Goal: Find specific page/section: Find specific page/section

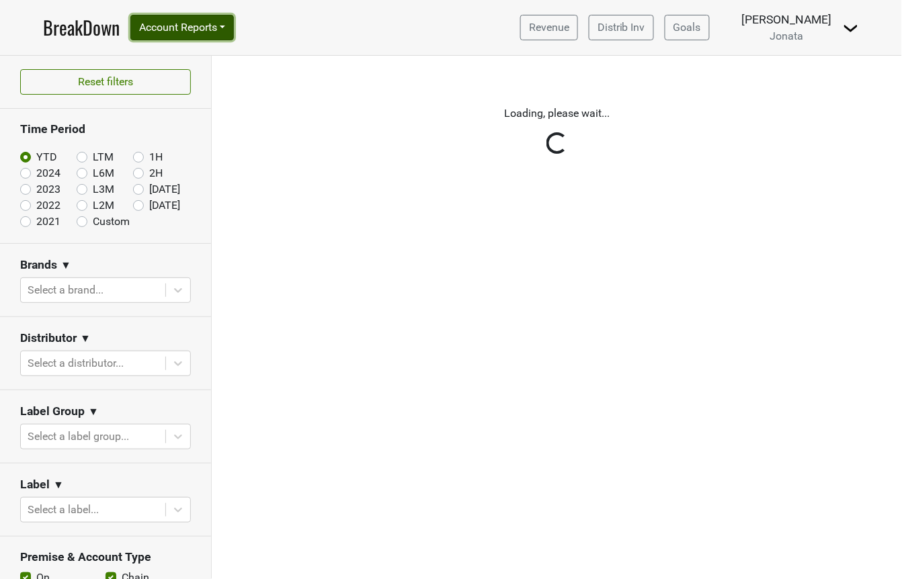
click at [225, 26] on button "Account Reports" at bounding box center [181, 28] width 103 height 26
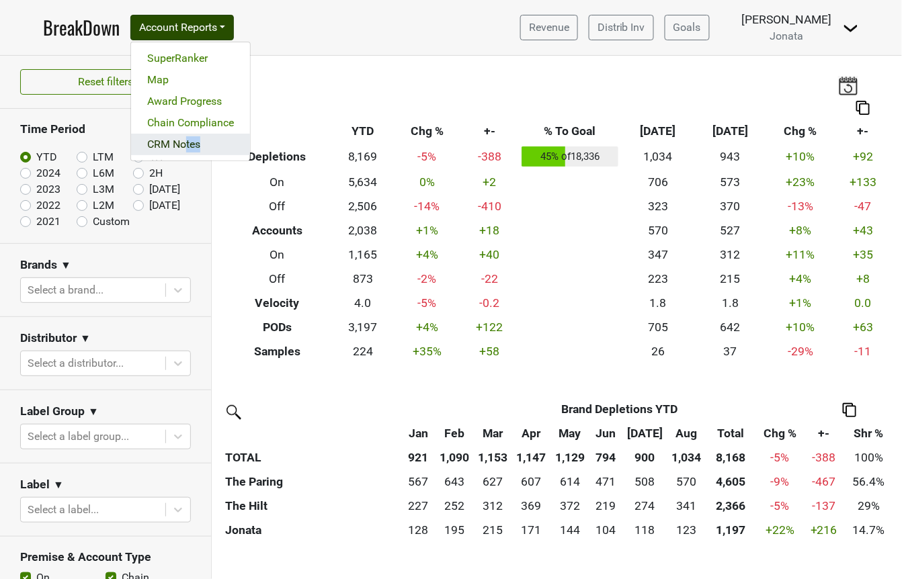
drag, startPoint x: 186, startPoint y: 157, endPoint x: 185, endPoint y: 148, distance: 8.2
click at [185, 148] on div "SuperRanker Map Award Progress Chain Compliance CRM Notes" at bounding box center [190, 102] width 120 height 120
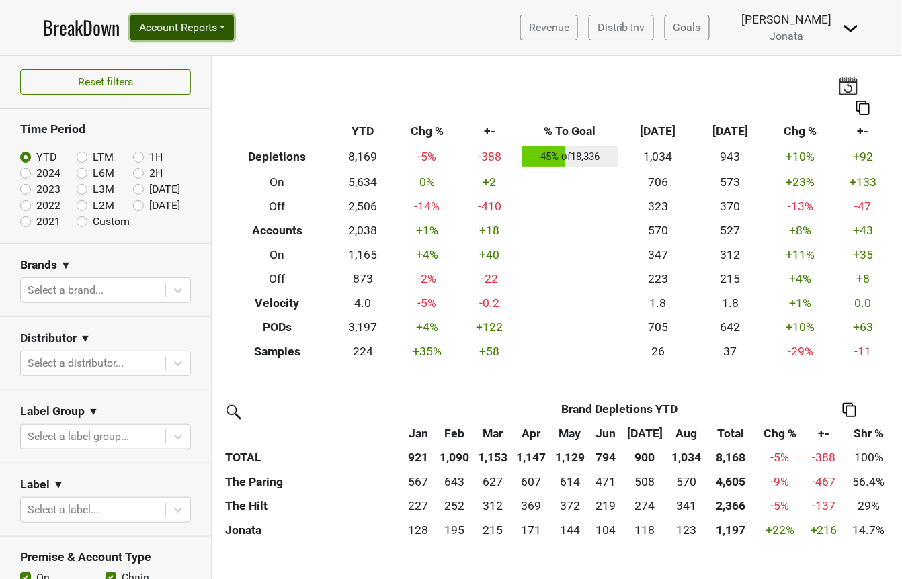
click at [228, 22] on button "Account Reports" at bounding box center [181, 28] width 103 height 26
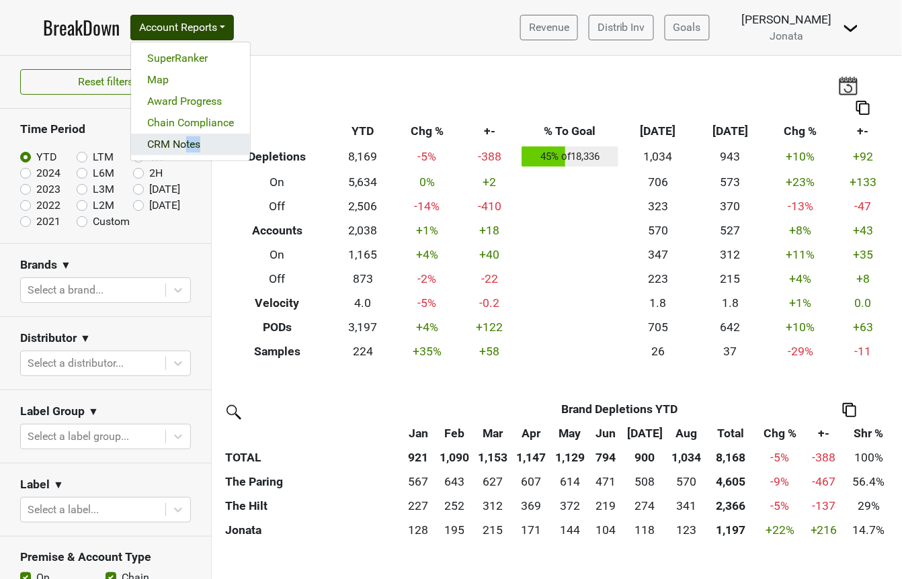
click at [207, 142] on link "CRM Notes" at bounding box center [190, 144] width 119 height 21
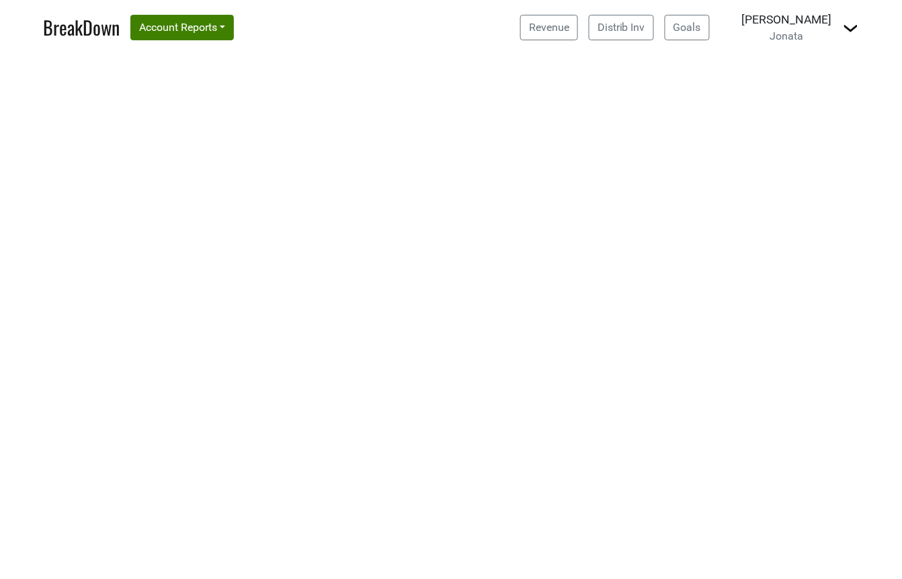
select select "CA"
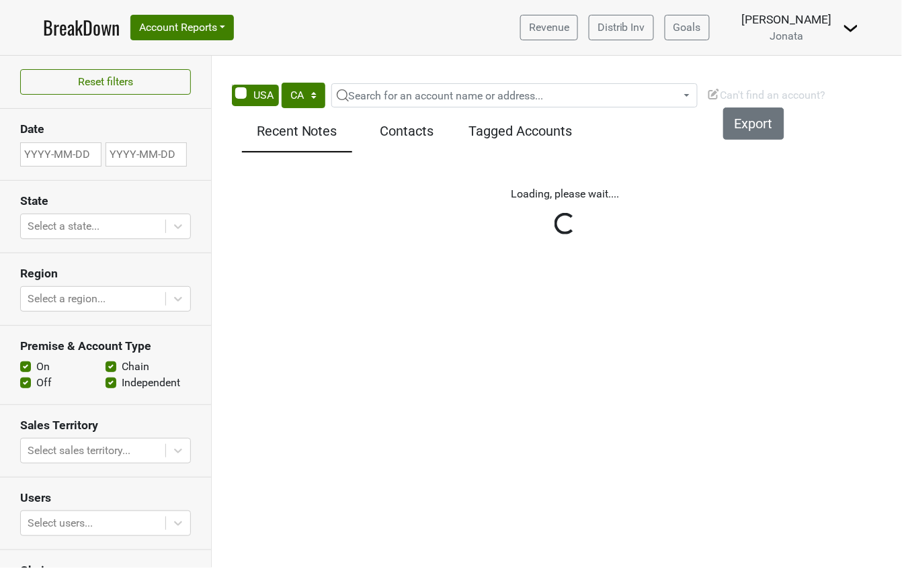
click at [712, 93] on img at bounding box center [713, 93] width 13 height 13
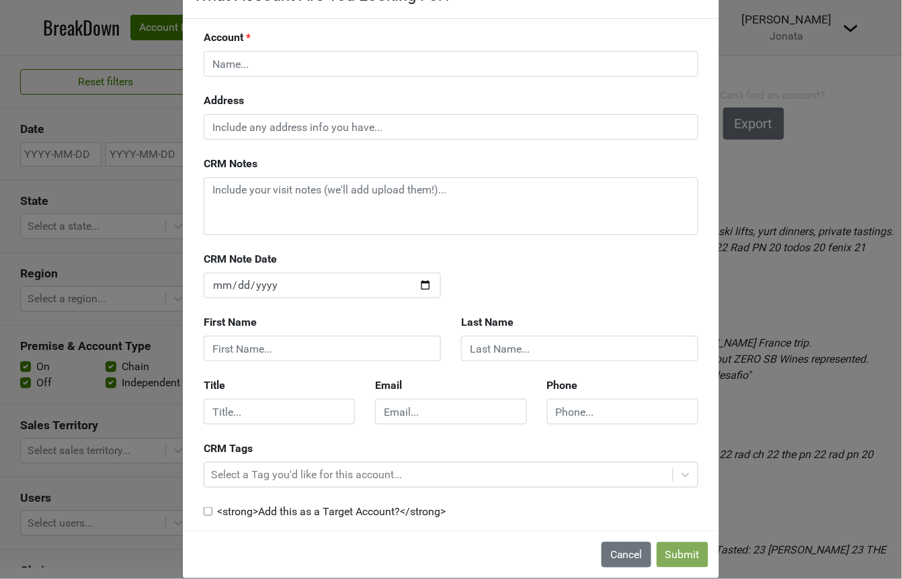
scroll to position [56, 0]
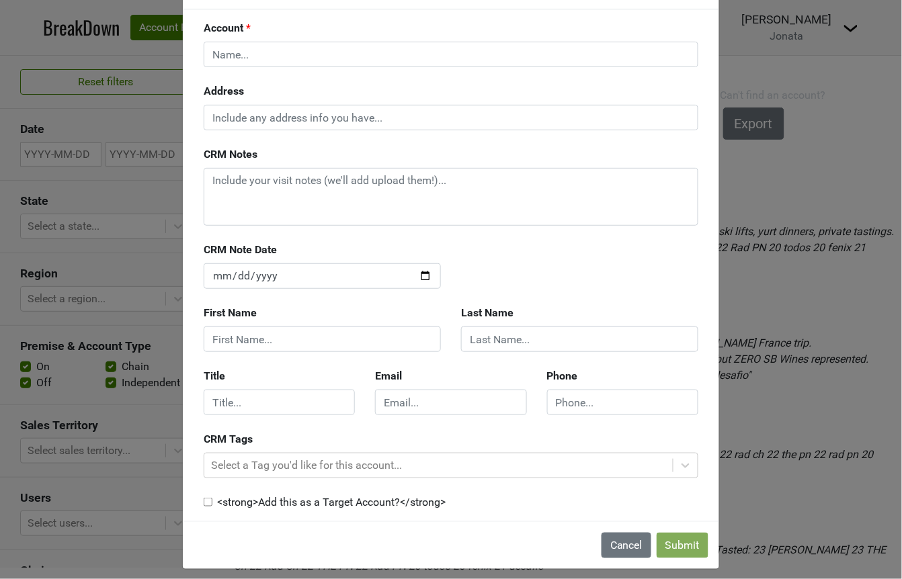
click at [126, 99] on div "What Account Are You Looking For? × Close Account Address CRM Notes CRM Note Da…" at bounding box center [451, 289] width 902 height 579
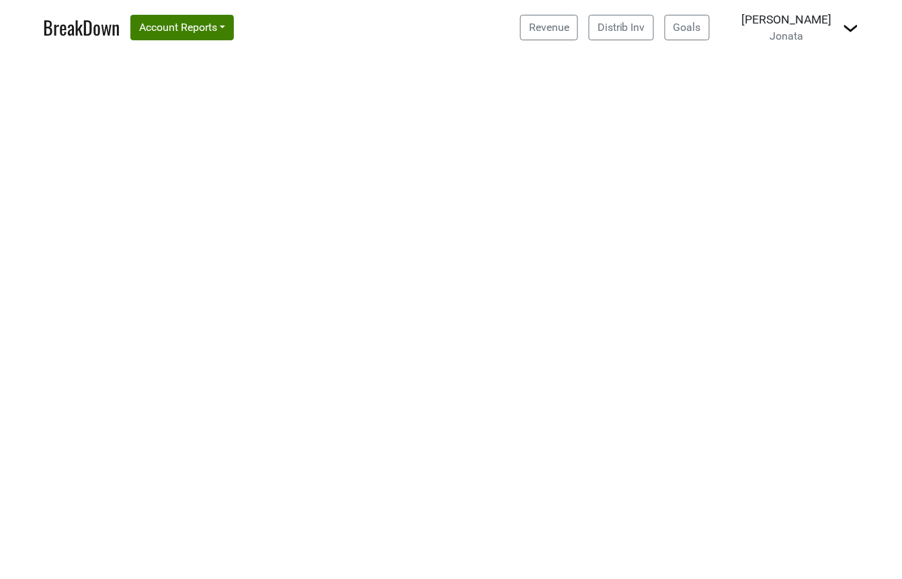
select select "CA"
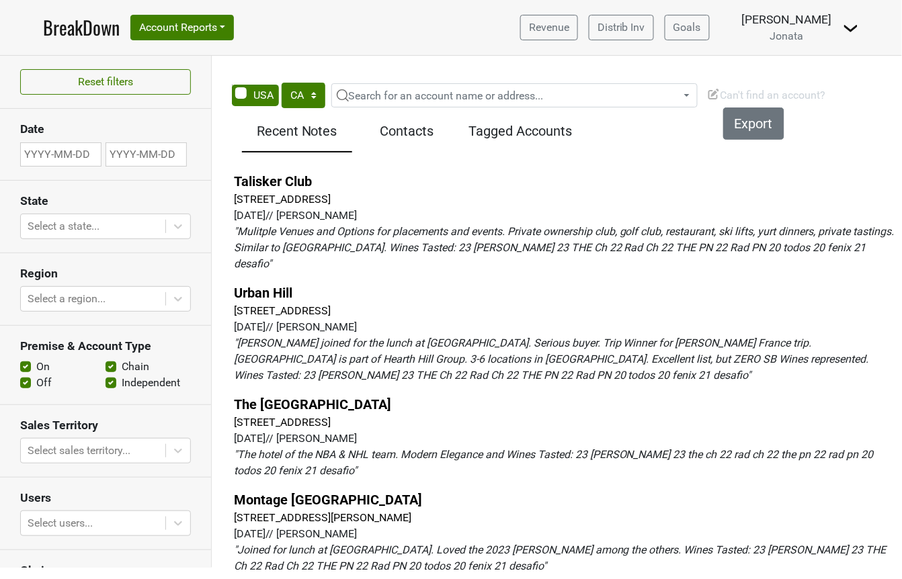
click at [715, 97] on img at bounding box center [713, 93] width 13 height 13
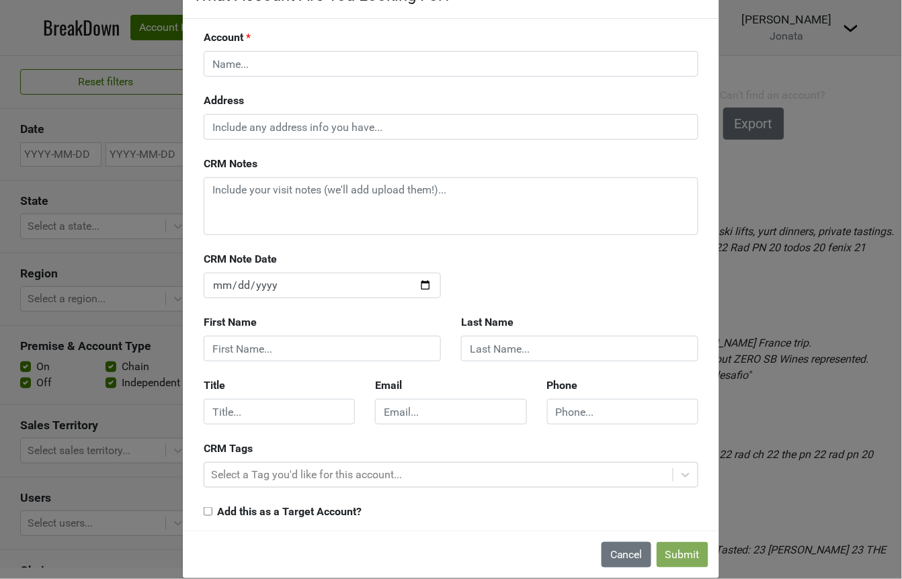
scroll to position [64, 0]
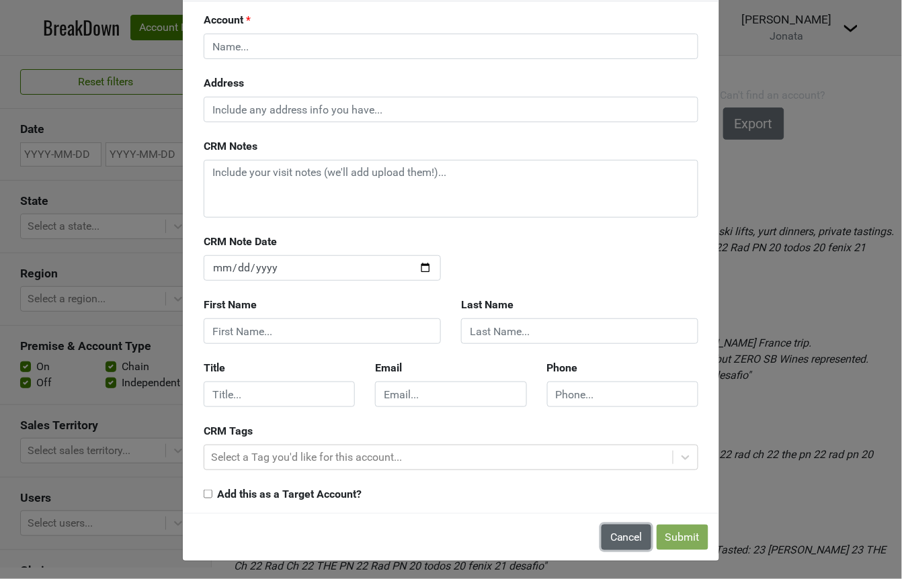
click at [625, 528] on button "Cancel" at bounding box center [626, 538] width 50 height 26
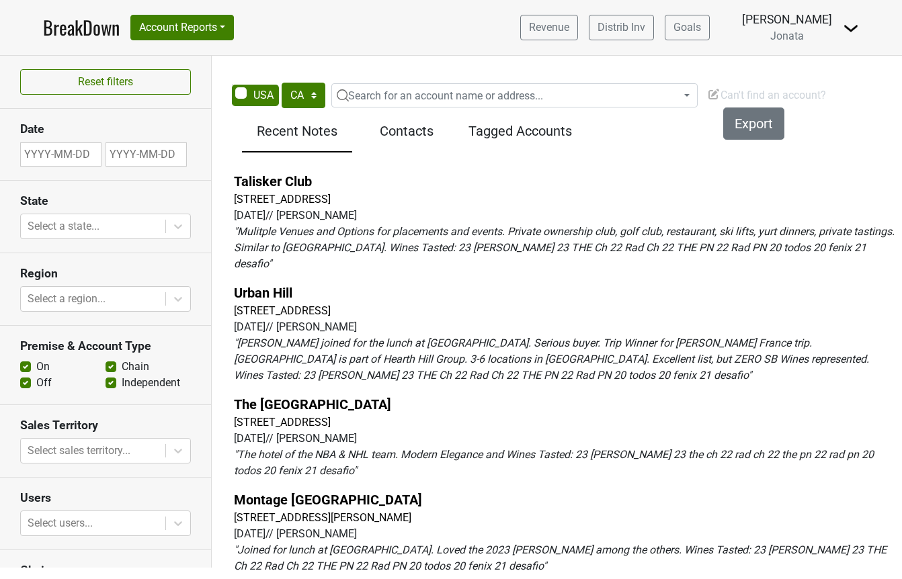
select select "CA"
click at [711, 97] on img at bounding box center [713, 93] width 13 height 13
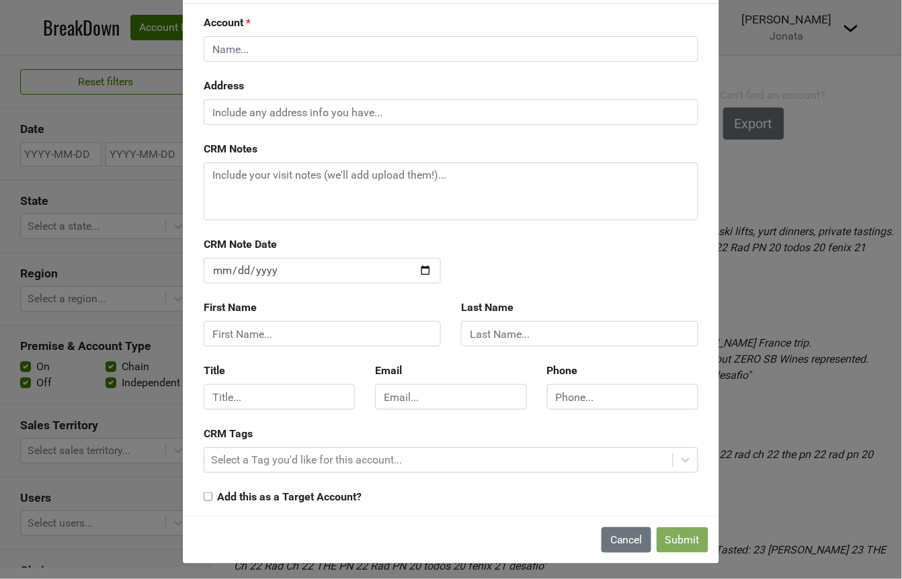
scroll to position [64, 0]
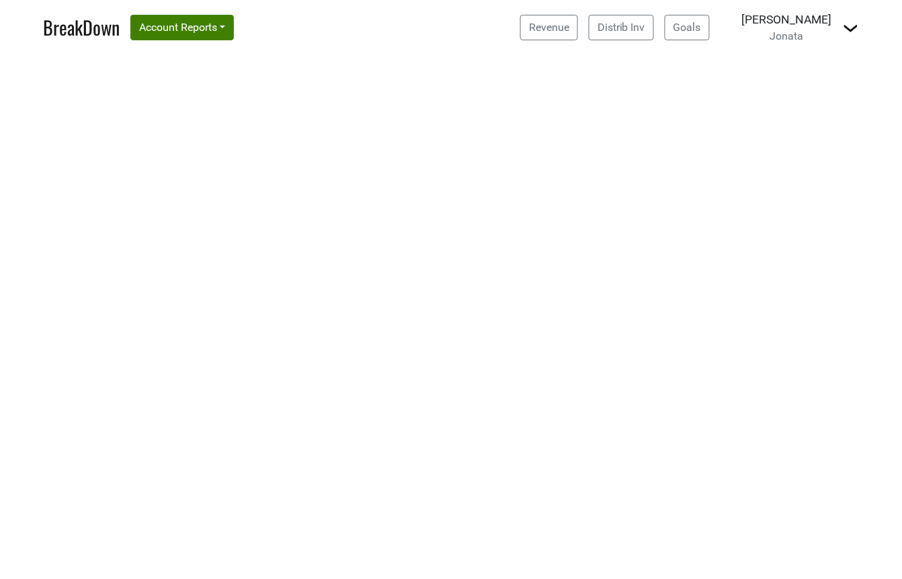
select select "CA"
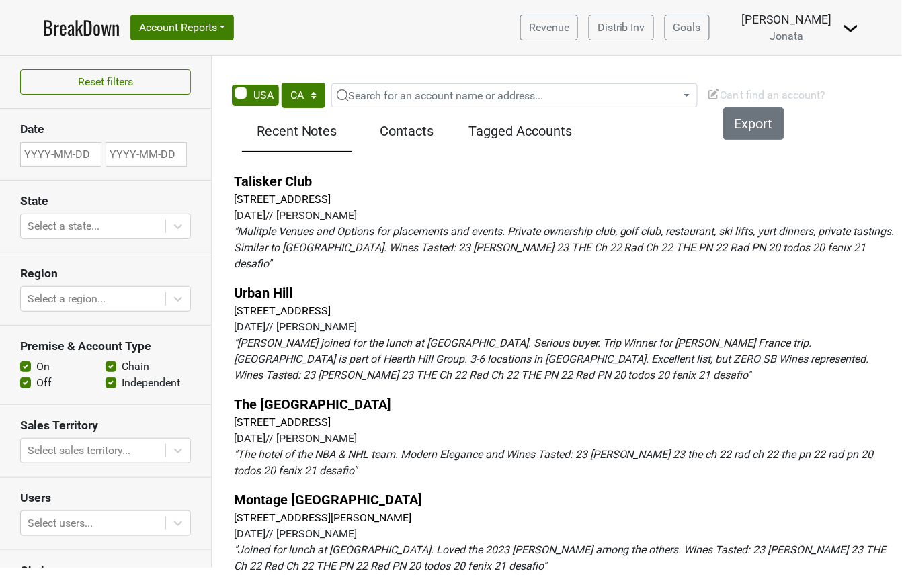
click at [710, 95] on img at bounding box center [713, 93] width 13 height 13
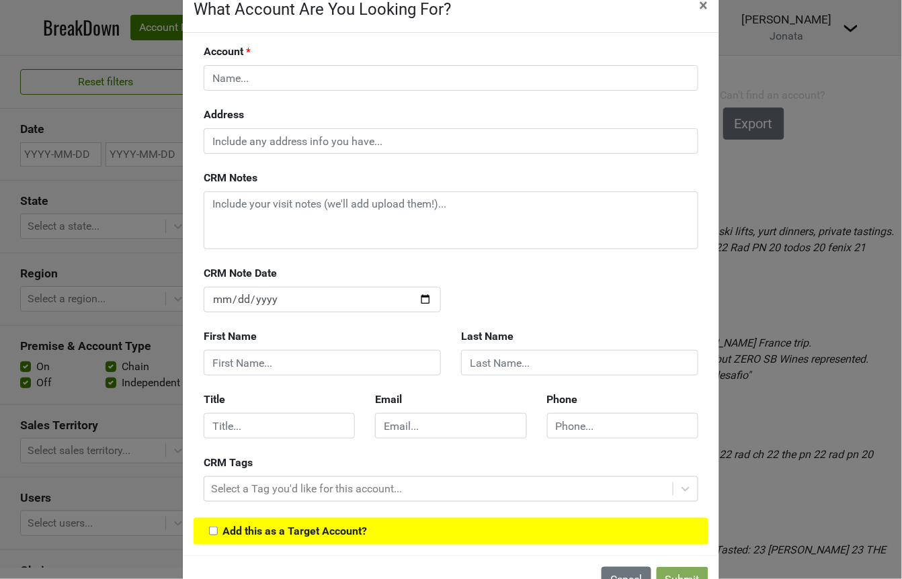
scroll to position [32, 0]
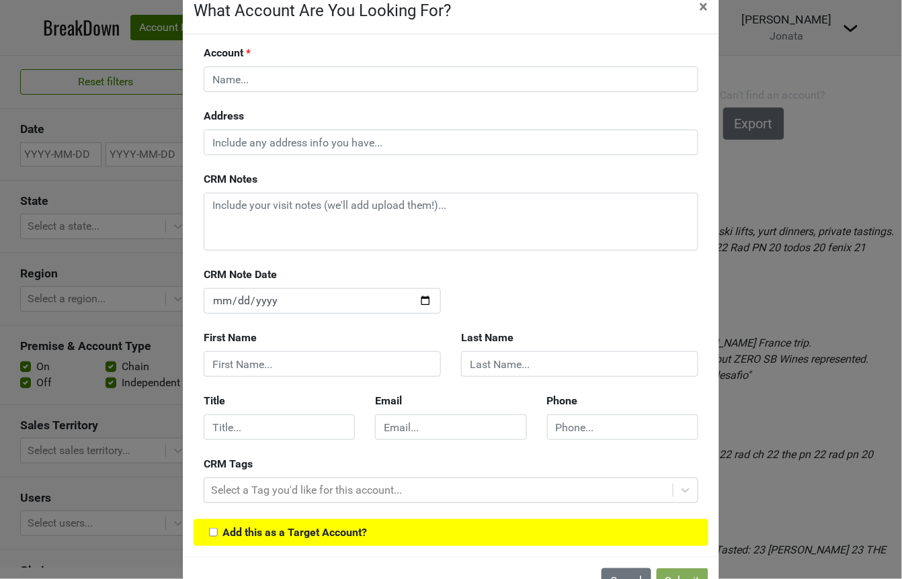
click at [213, 529] on input "checkbox" at bounding box center [213, 532] width 9 height 9
checkbox input "true"
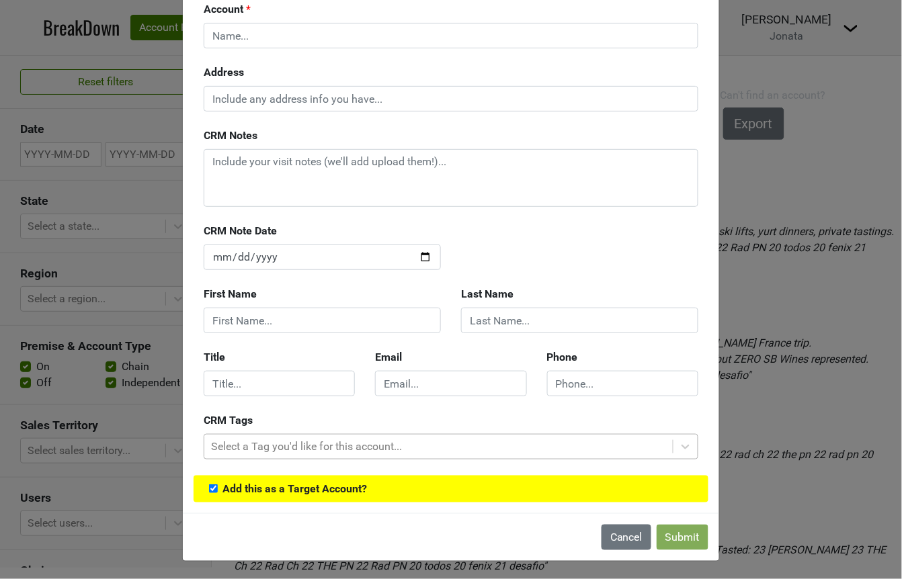
scroll to position [9, 0]
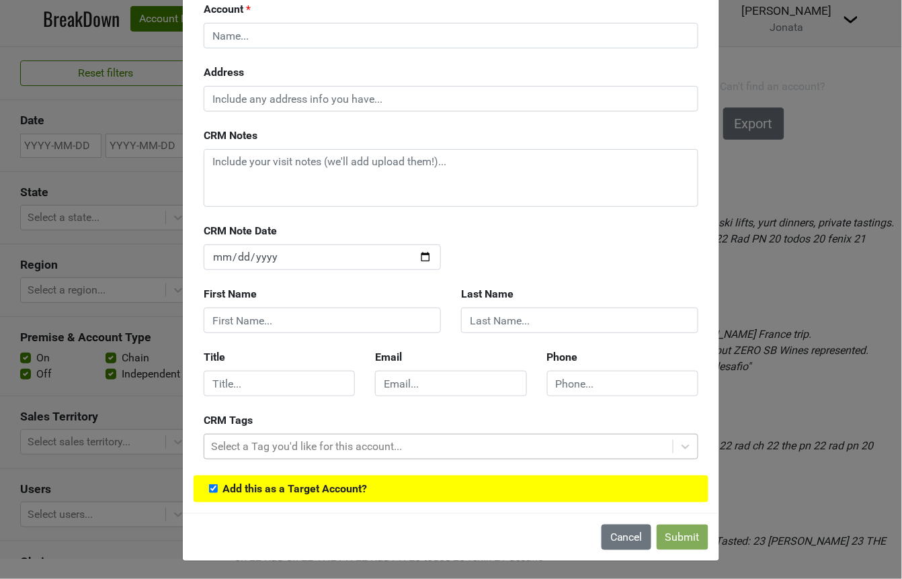
click at [400, 442] on div at bounding box center [438, 446] width 455 height 19
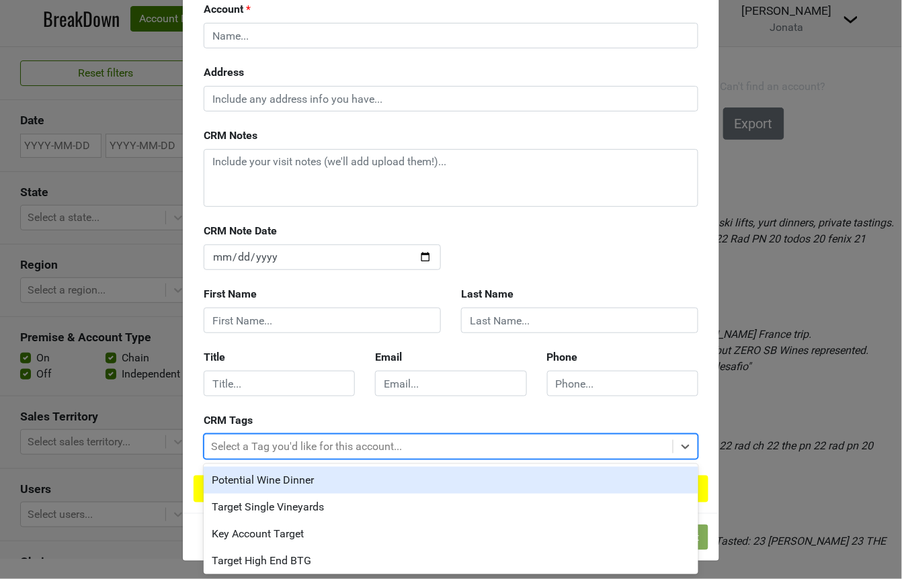
click at [400, 442] on div at bounding box center [438, 446] width 455 height 19
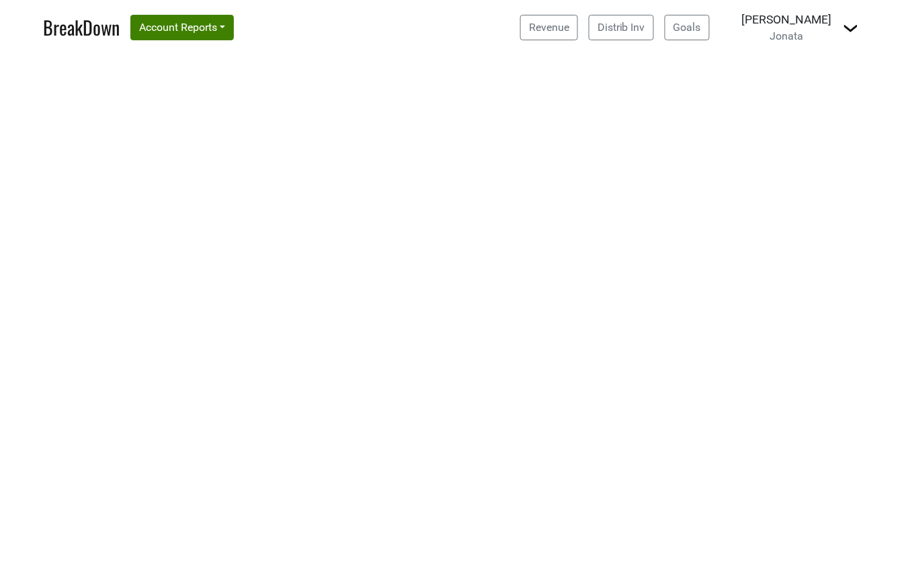
select select "CA"
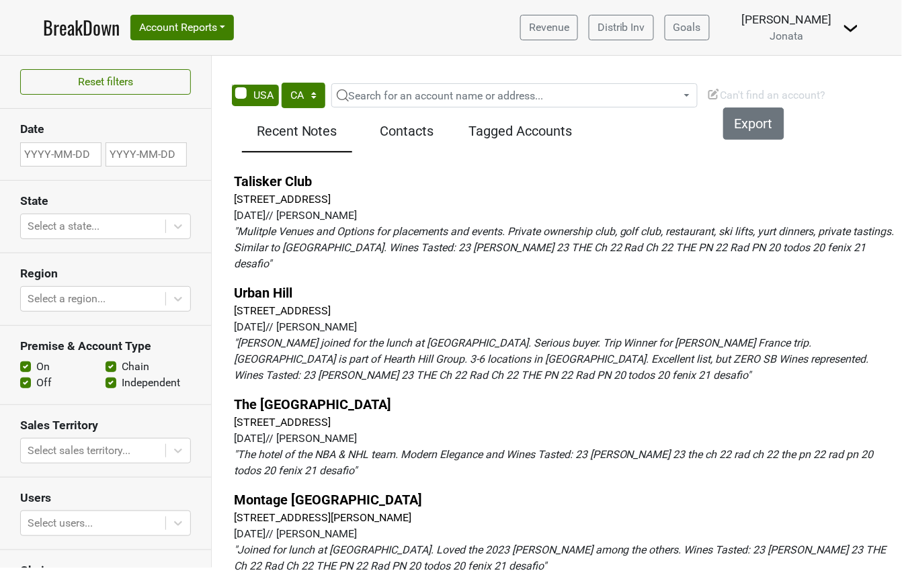
click at [712, 93] on img at bounding box center [713, 93] width 13 height 13
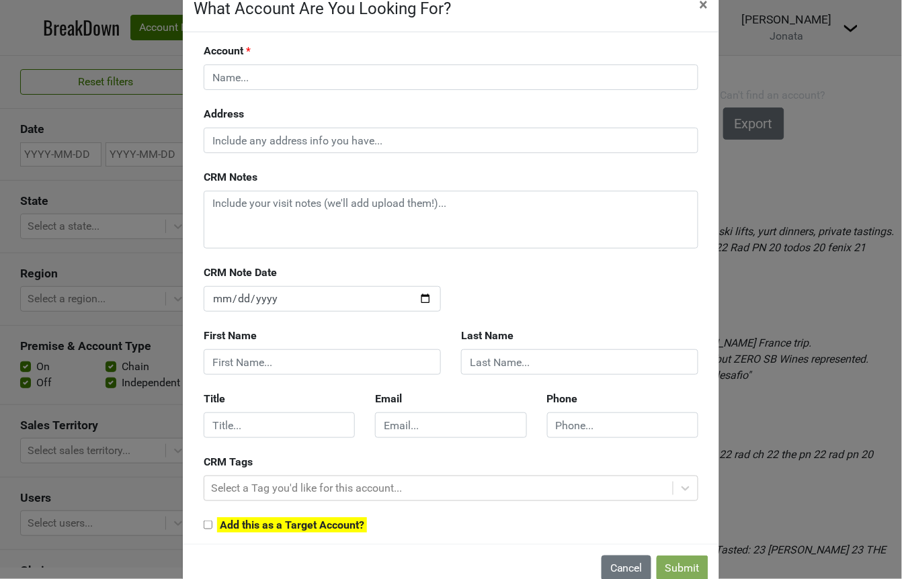
scroll to position [64, 0]
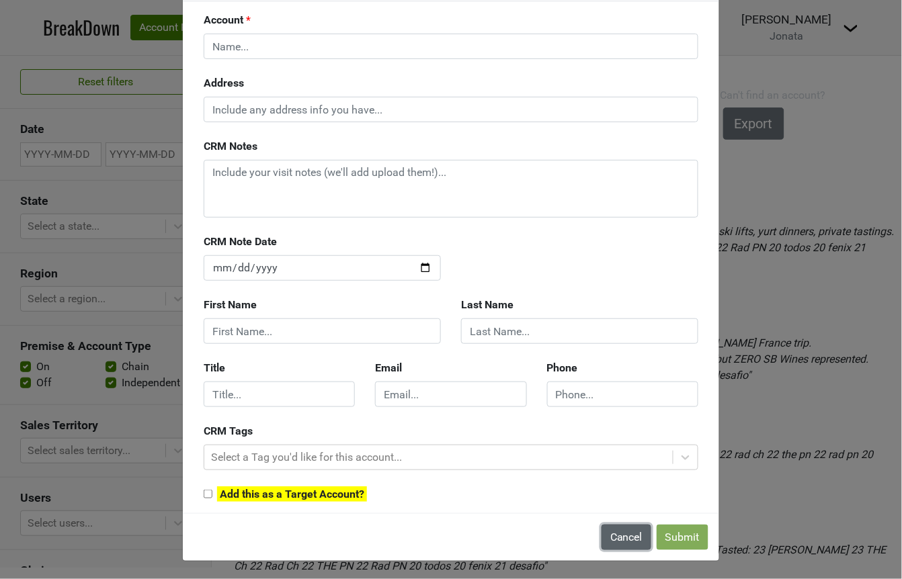
click at [630, 546] on button "Cancel" at bounding box center [626, 538] width 50 height 26
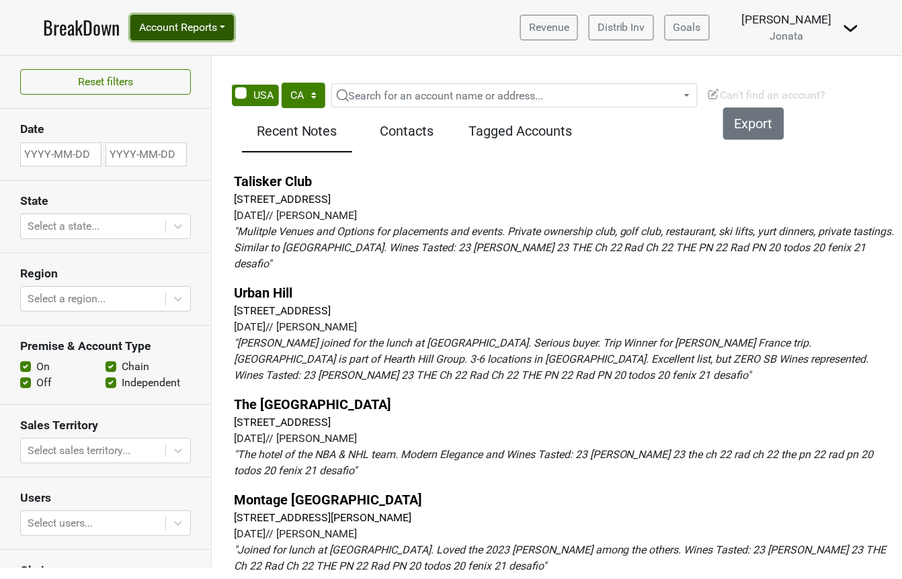
click at [148, 26] on button "Account Reports" at bounding box center [181, 28] width 103 height 26
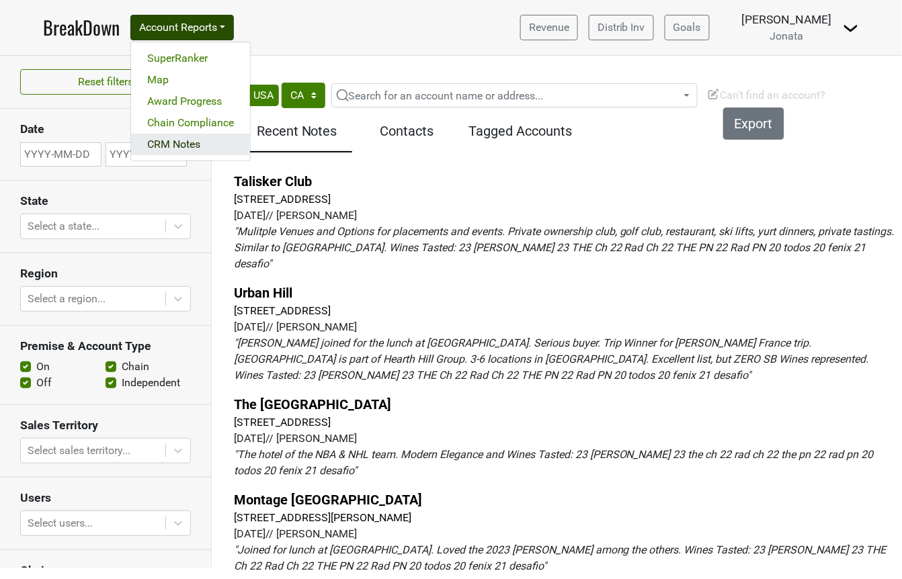
click at [169, 150] on link "CRM Notes" at bounding box center [190, 144] width 119 height 21
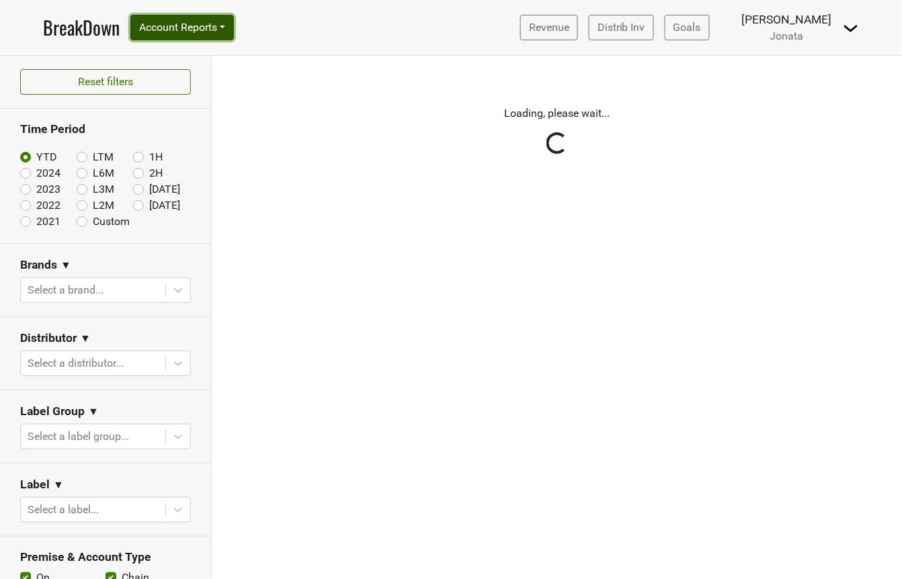
click at [214, 24] on button "Account Reports" at bounding box center [181, 28] width 103 height 26
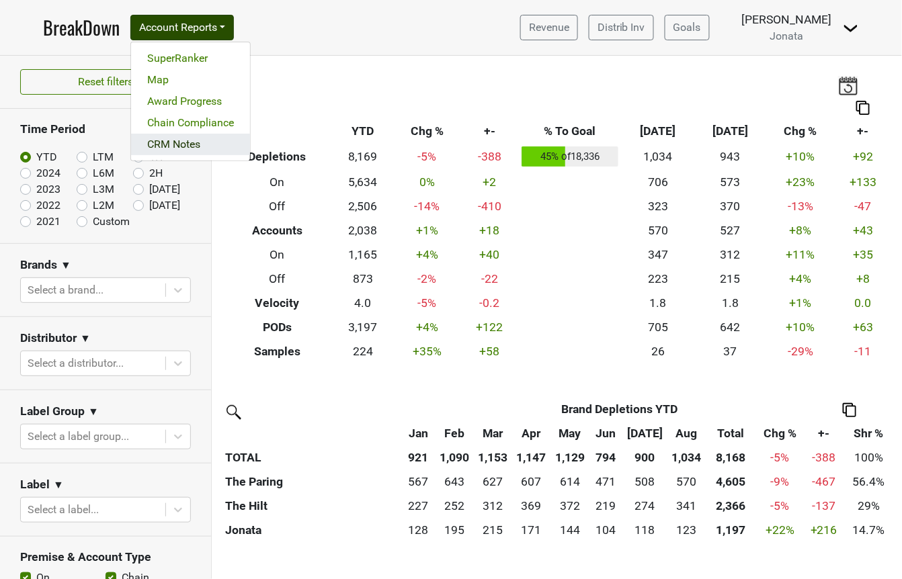
click at [208, 135] on link "CRM Notes" at bounding box center [190, 144] width 119 height 21
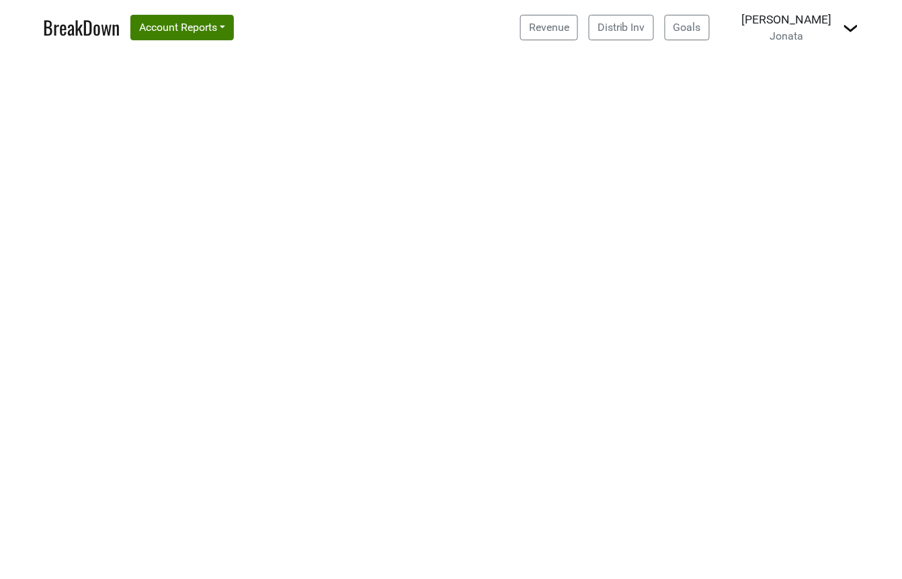
select select "CA"
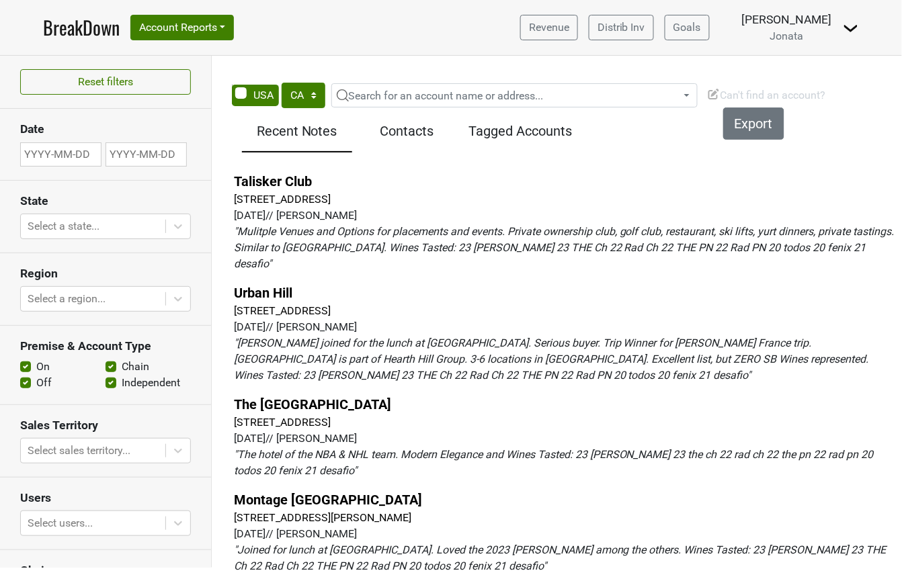
click at [709, 95] on img at bounding box center [713, 93] width 13 height 13
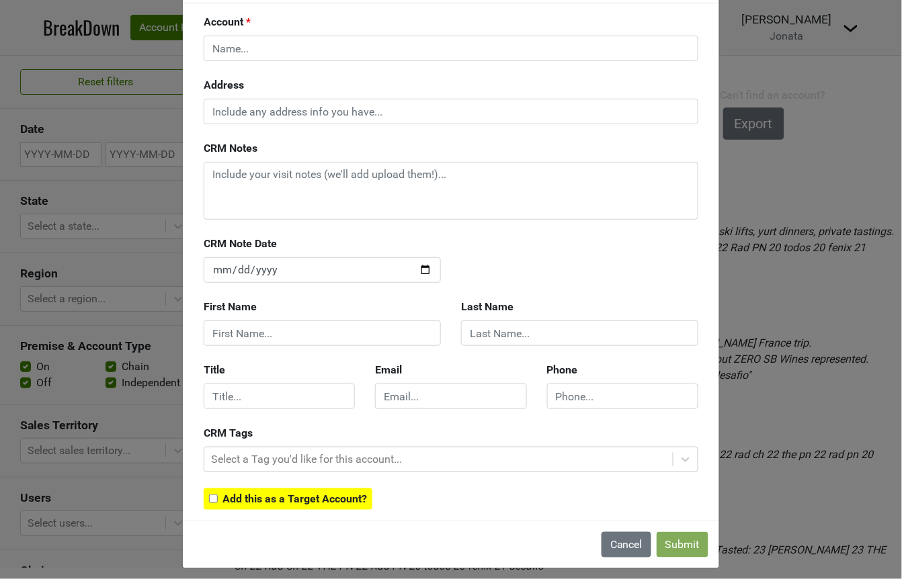
scroll to position [70, 0]
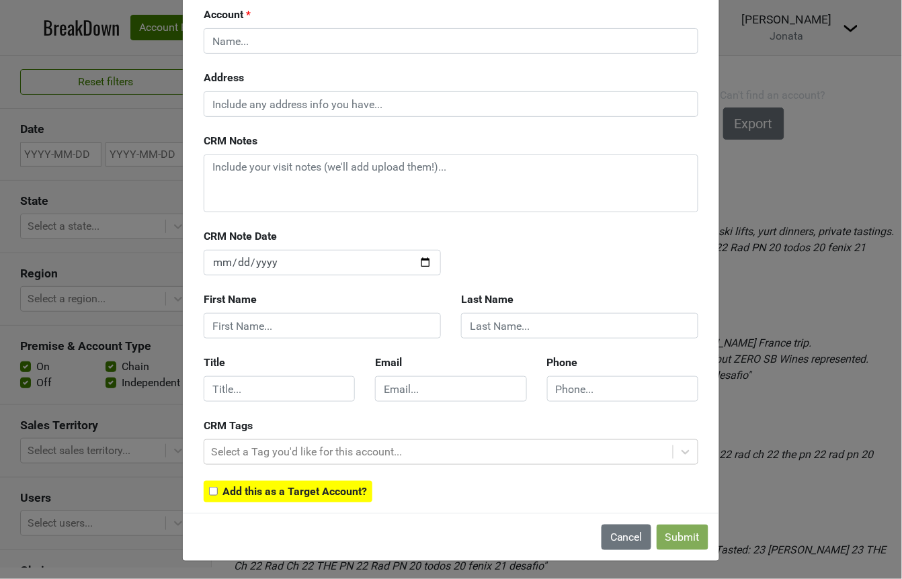
click at [214, 488] on input "checkbox" at bounding box center [213, 491] width 9 height 9
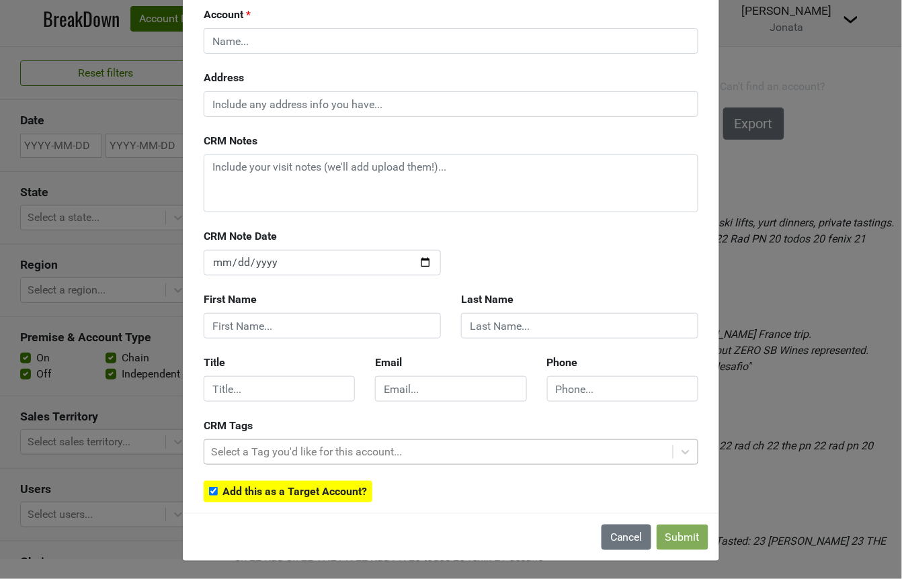
click at [356, 450] on div at bounding box center [438, 452] width 455 height 19
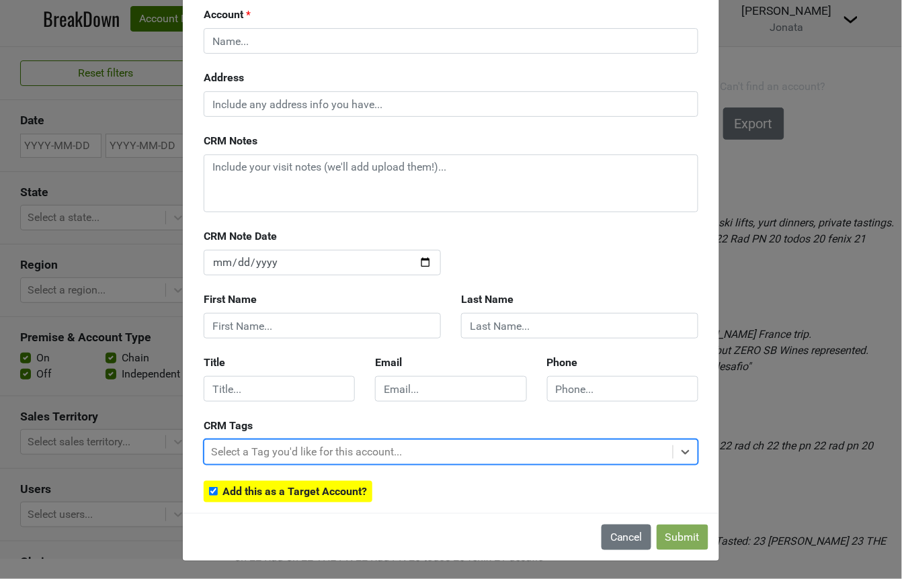
click at [356, 450] on div at bounding box center [438, 452] width 455 height 19
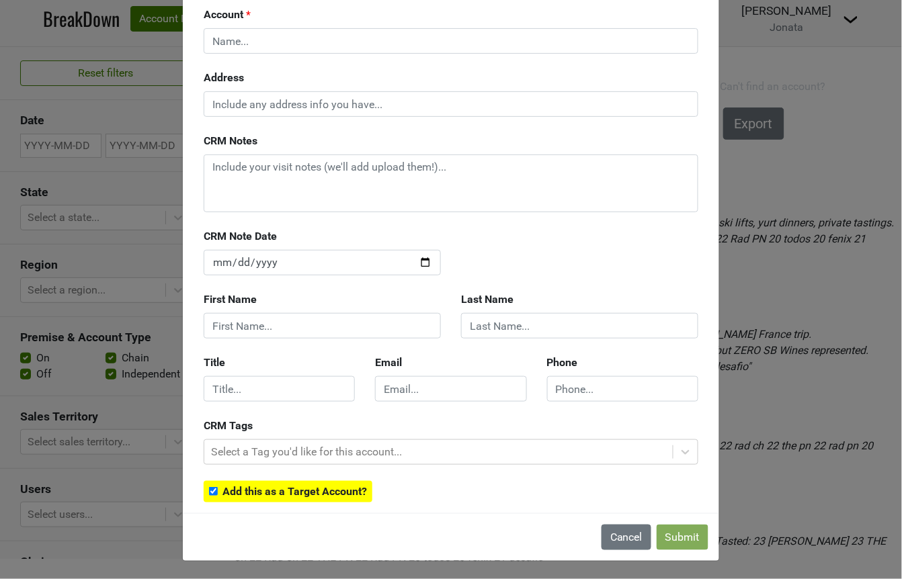
click at [211, 491] on input "checkbox" at bounding box center [213, 491] width 9 height 9
checkbox input "false"
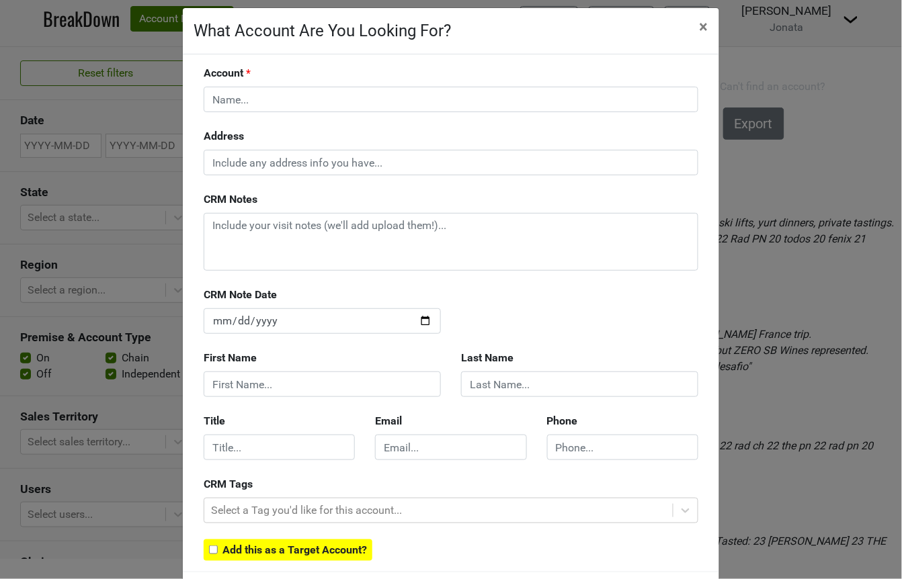
scroll to position [0, 0]
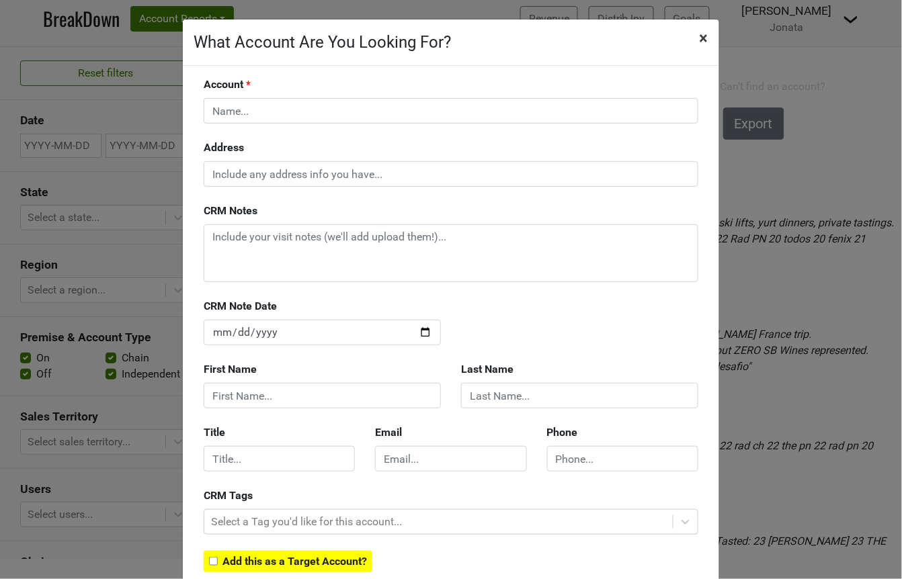
click at [703, 36] on span "×" at bounding box center [703, 38] width 9 height 19
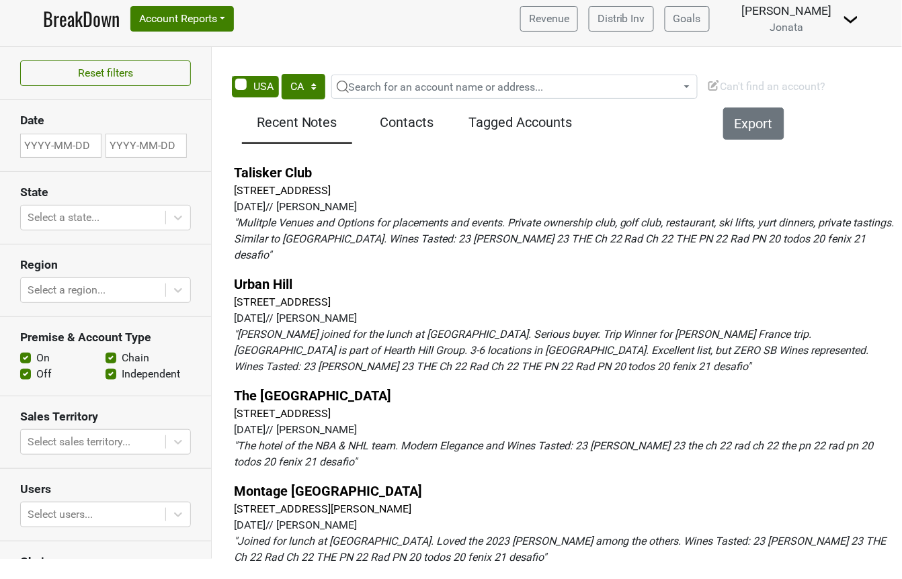
click at [720, 85] on img at bounding box center [713, 85] width 13 height 13
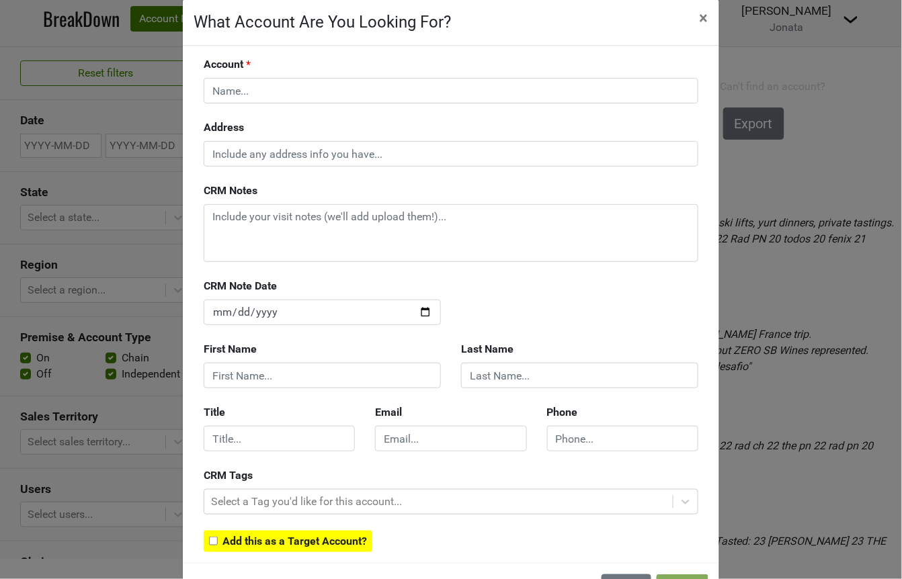
scroll to position [20, 0]
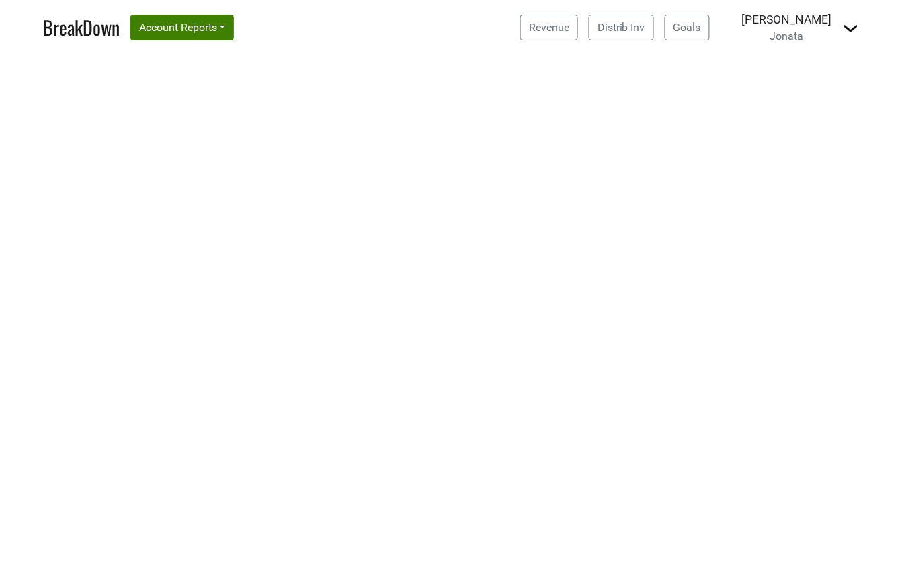
select select "CA"
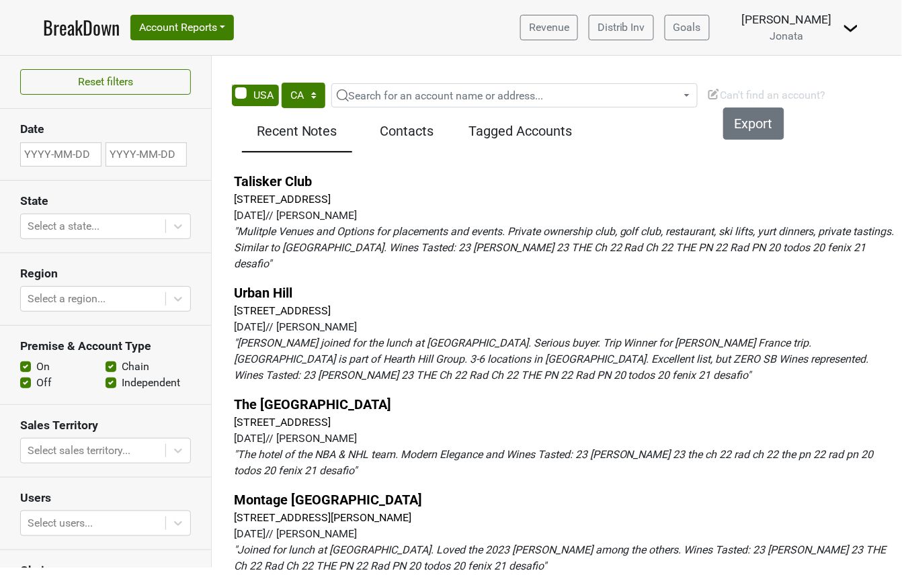
click at [716, 95] on img at bounding box center [713, 93] width 13 height 13
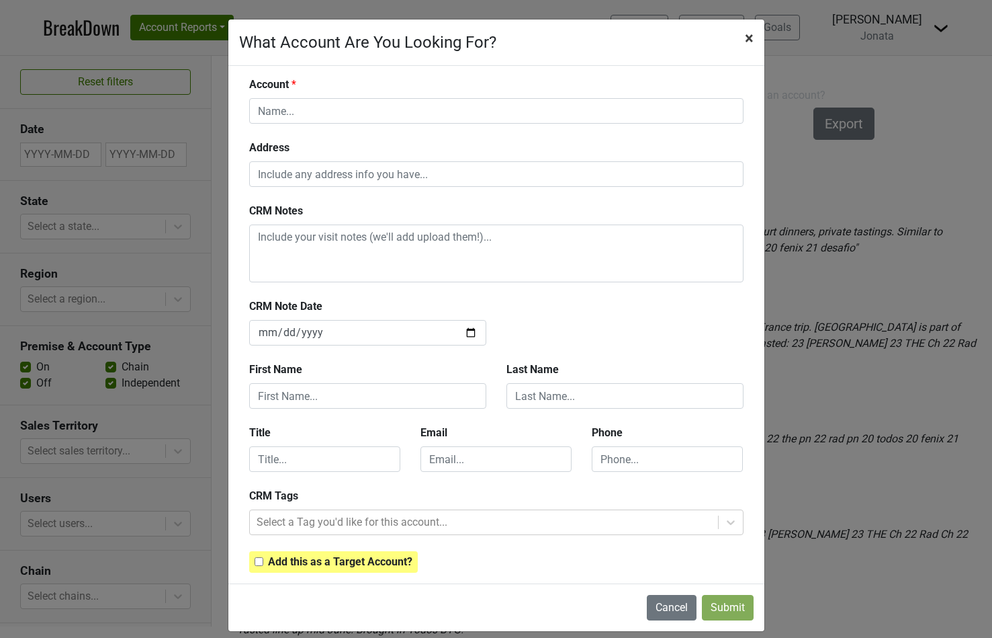
click at [750, 40] on span "×" at bounding box center [749, 38] width 9 height 19
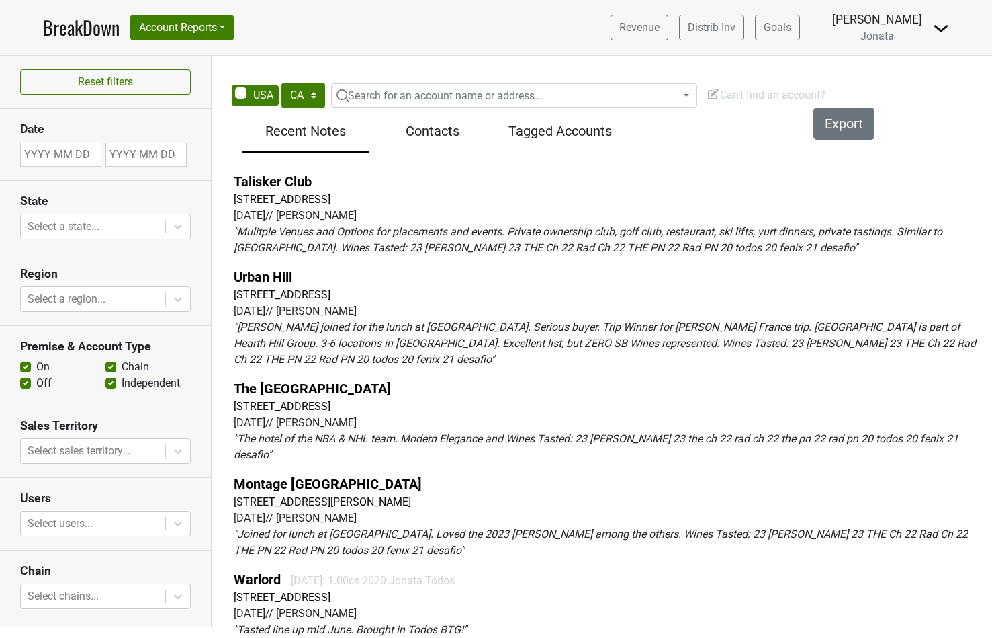
click at [758, 91] on span "Can't find an account?" at bounding box center [766, 95] width 119 height 13
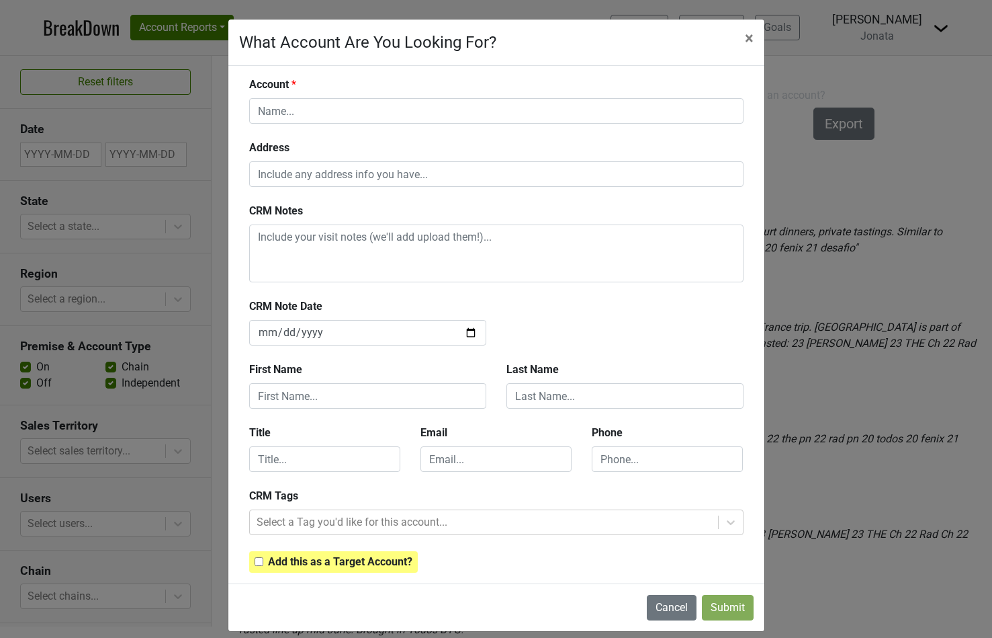
click at [258, 564] on input "checkbox" at bounding box center [259, 561] width 9 height 9
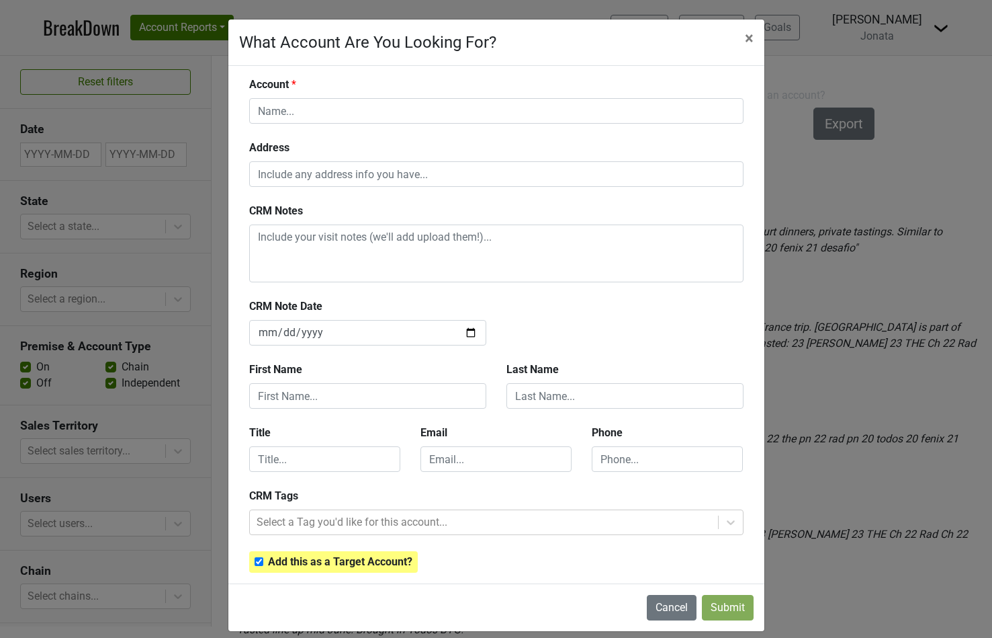
click at [258, 564] on input "checkbox" at bounding box center [259, 561] width 9 height 9
checkbox input "false"
click at [654, 578] on button "Cancel" at bounding box center [672, 608] width 50 height 26
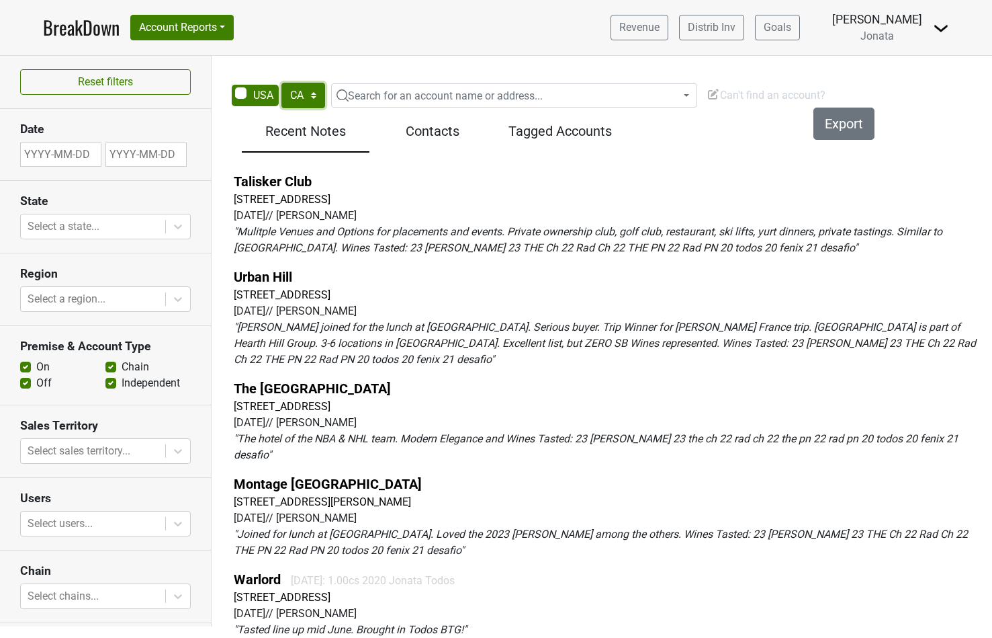
click at [298, 97] on select "AK AL AR AZ CA CO CT DC DE FL GA HI IA ID IL IN KS KY LA MA MD ME MI MN MO MS M…" at bounding box center [303, 96] width 44 height 26
click at [281, 83] on select "AK AL AR AZ CA CO CT DC DE FL GA HI IA ID IL IN KS KY LA MA MD ME MI MN MO MS M…" at bounding box center [303, 96] width 44 height 26
select select "CA"
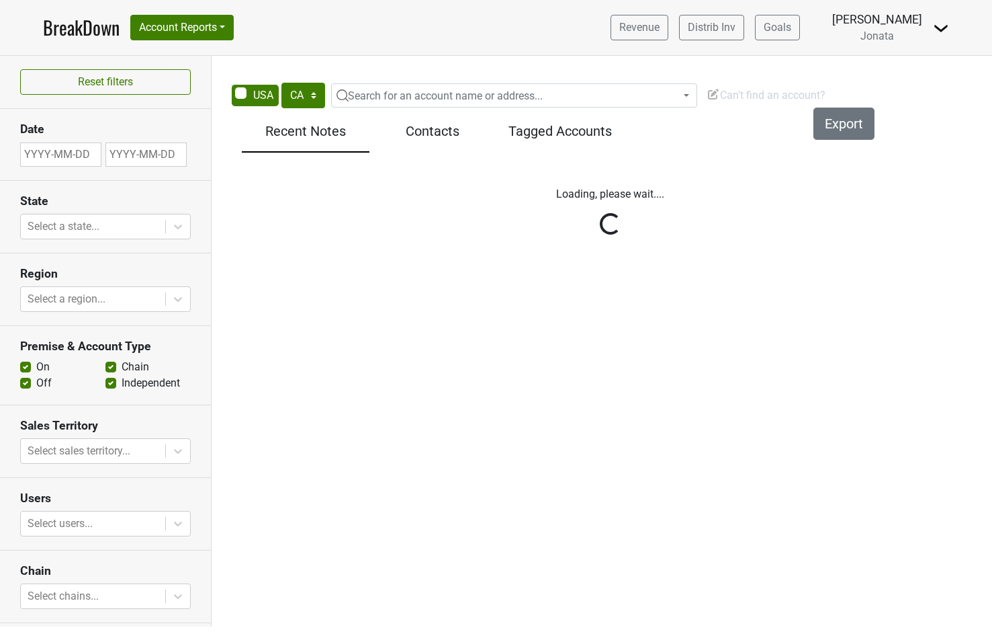
select select "CA"
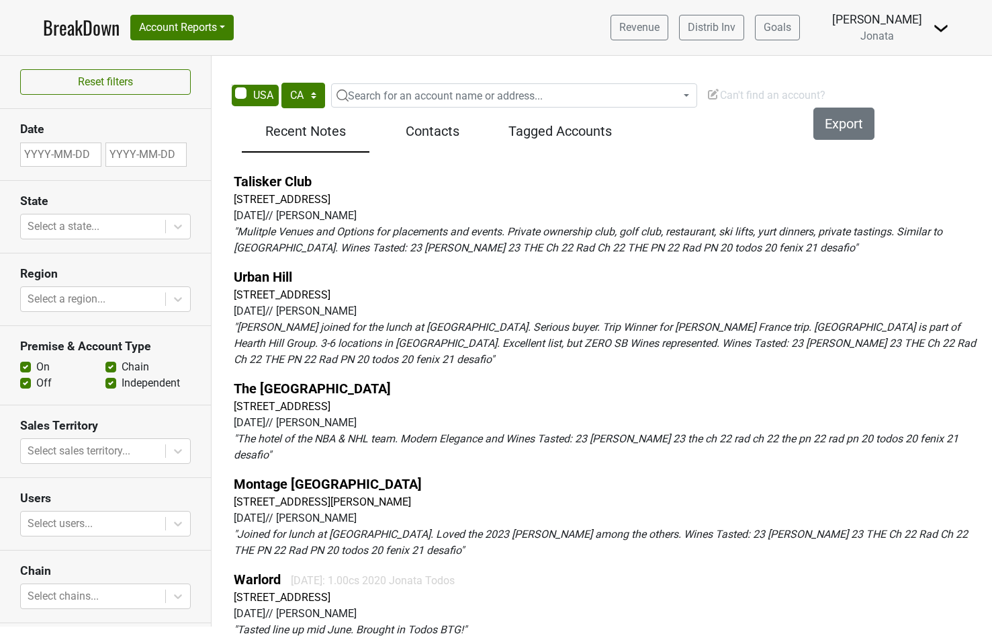
select select "CA"
click at [300, 101] on select "AK AL AR AZ CA CO CT DC DE FL [GEOGRAPHIC_DATA] HI IA ID IL IN KS [GEOGRAPHIC_D…" at bounding box center [303, 96] width 44 height 26
click at [281, 83] on select "AK AL AR AZ CA CO CT DC DE FL [GEOGRAPHIC_DATA] HI IA ID IL IN KS [GEOGRAPHIC_D…" at bounding box center [303, 96] width 44 height 26
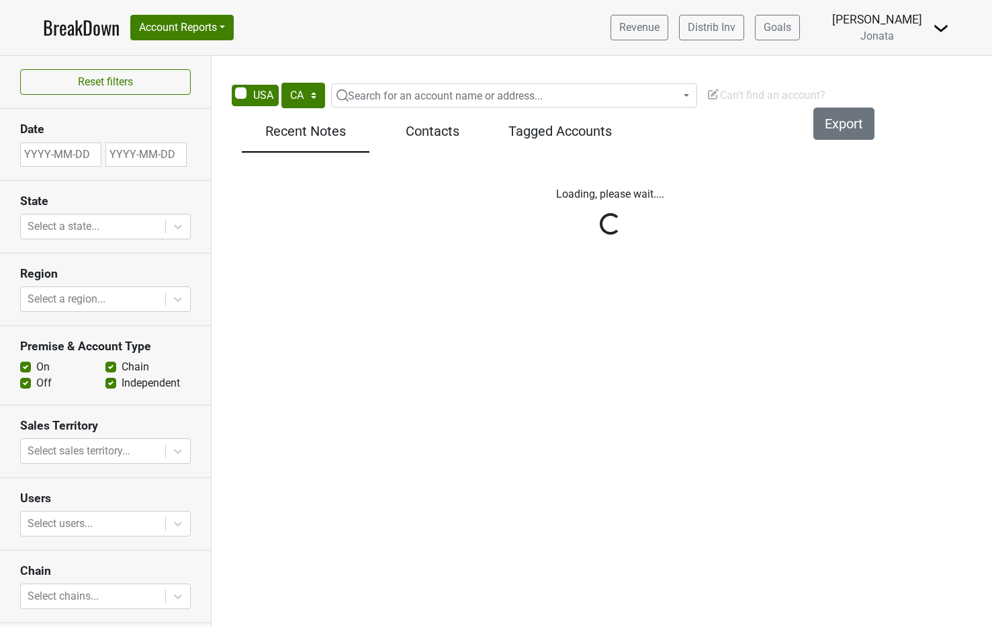
select select "CA"
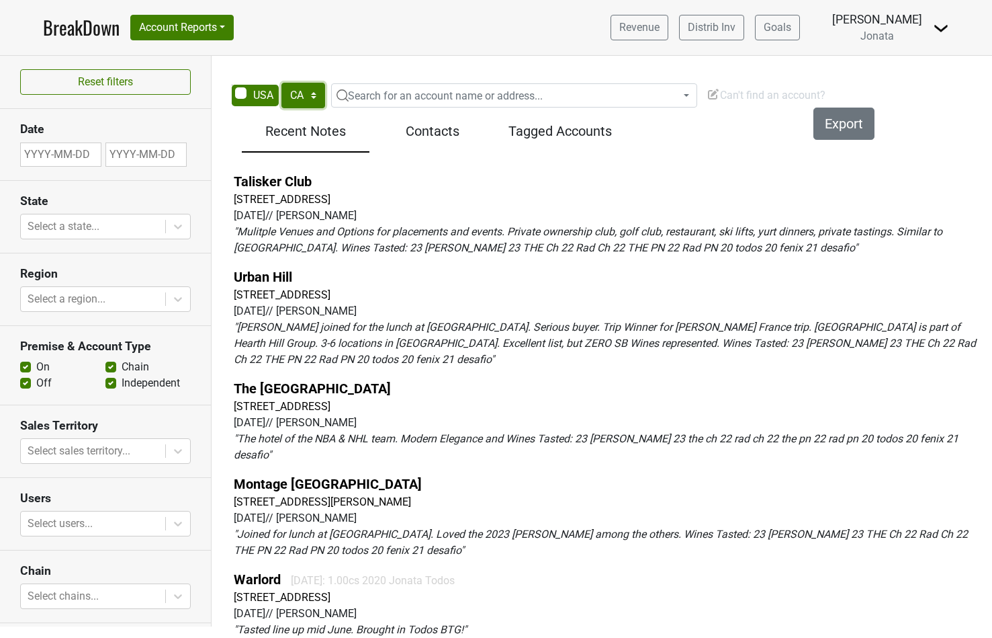
click at [304, 107] on select "AK AL AR AZ CA CO CT DC DE FL [GEOGRAPHIC_DATA] HI IA ID IL IN KS [GEOGRAPHIC_D…" at bounding box center [303, 96] width 44 height 26
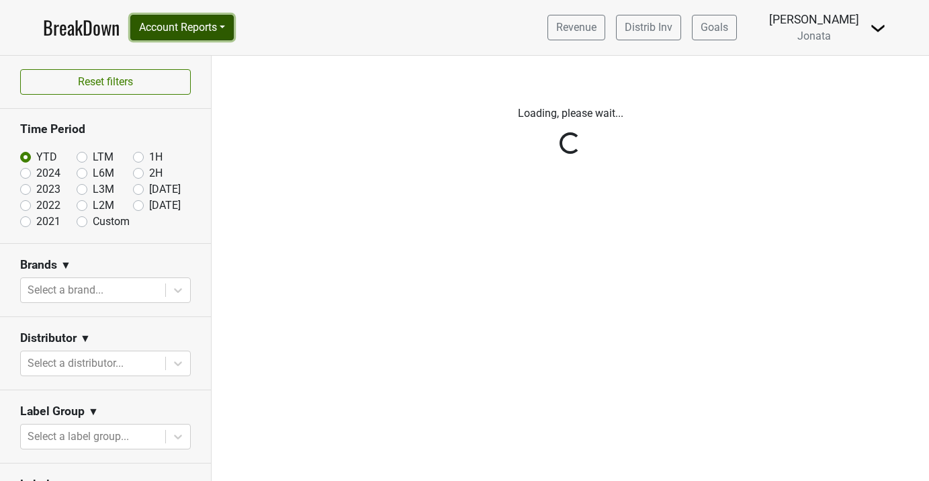
click at [231, 32] on button "Account Reports" at bounding box center [181, 28] width 103 height 26
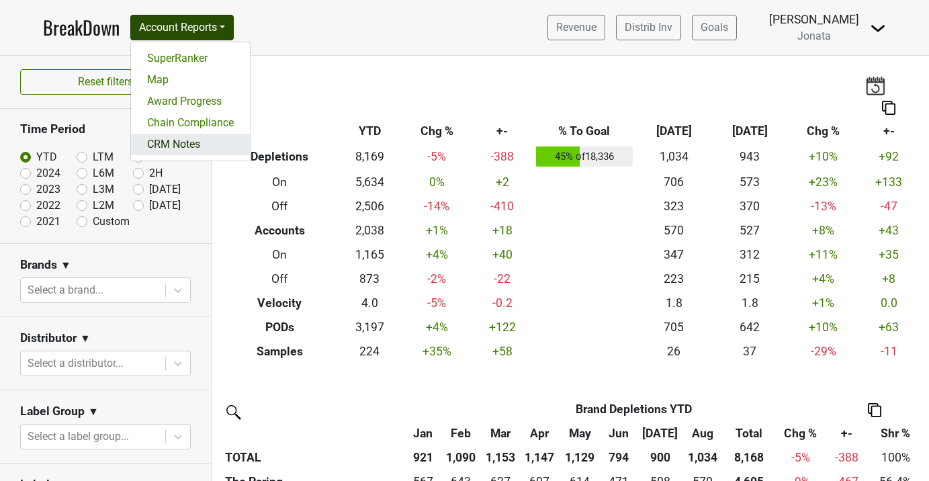
click at [193, 143] on link "CRM Notes" at bounding box center [190, 144] width 119 height 21
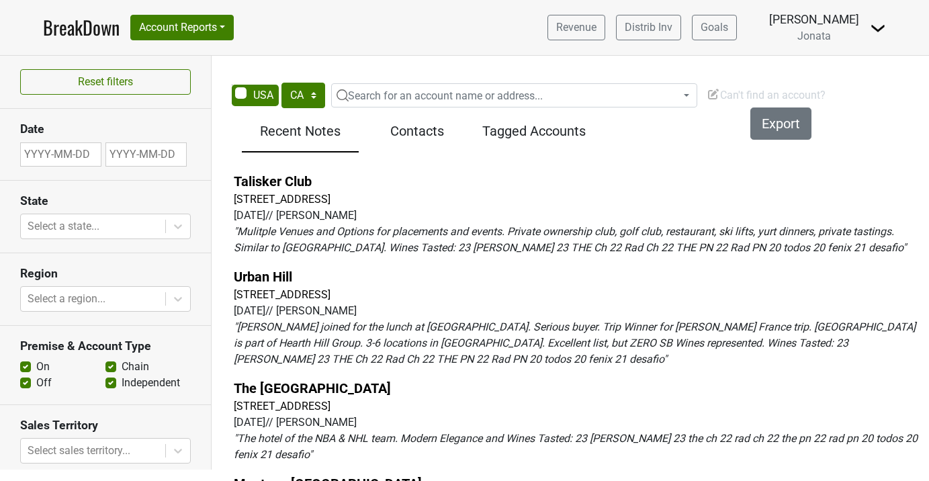
select select "CA"
click at [740, 90] on span "Can't find an account?" at bounding box center [766, 95] width 119 height 13
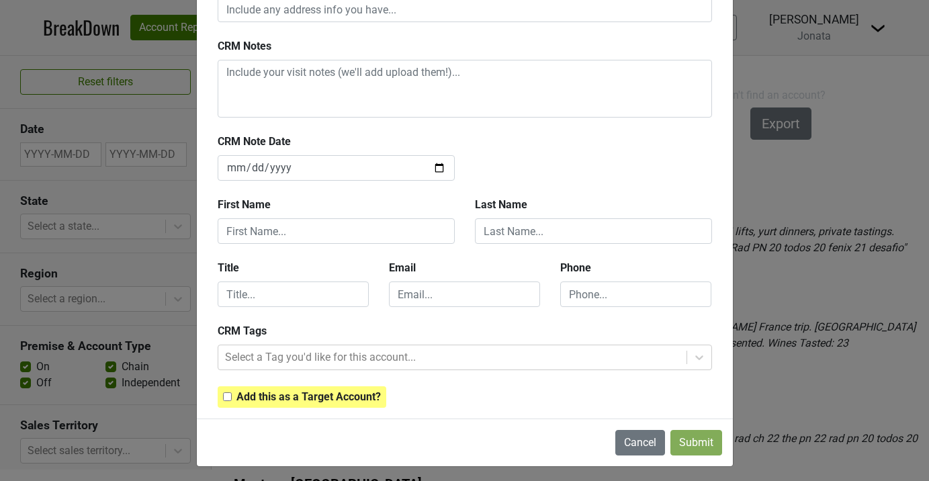
scroll to position [169, 0]
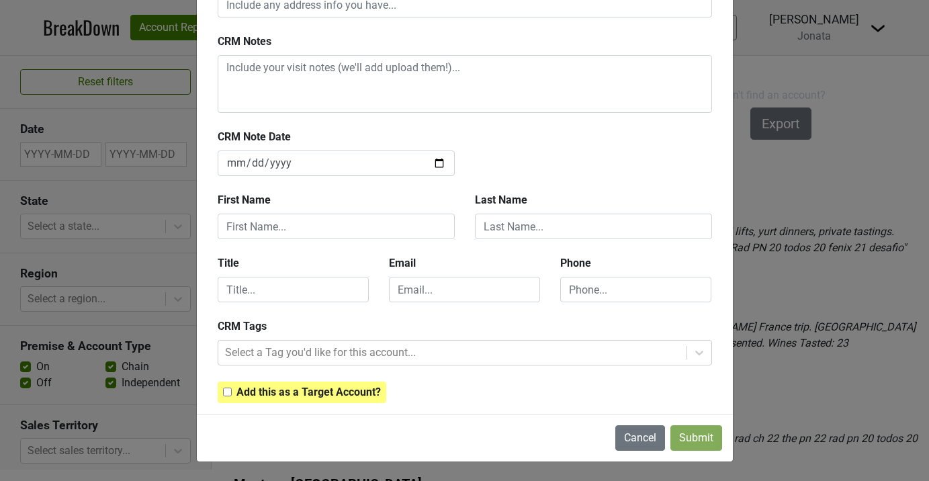
click at [163, 234] on div "What Account Are You Looking For? × Close Account Address CRM Notes CRM Note Da…" at bounding box center [464, 240] width 929 height 481
